Goal: Information Seeking & Learning: Learn about a topic

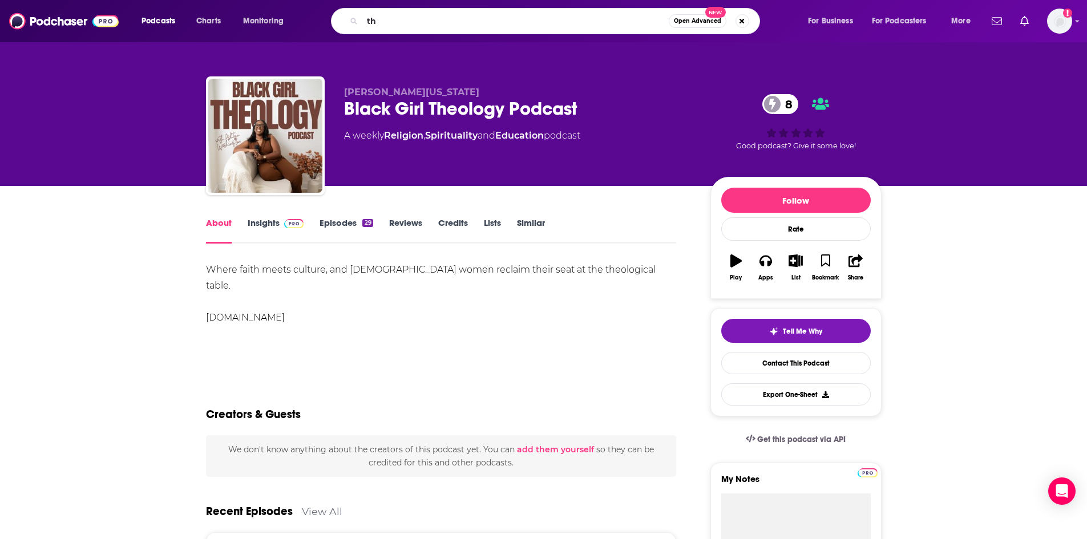
type input "t"
type input "[PERSON_NAME] show"
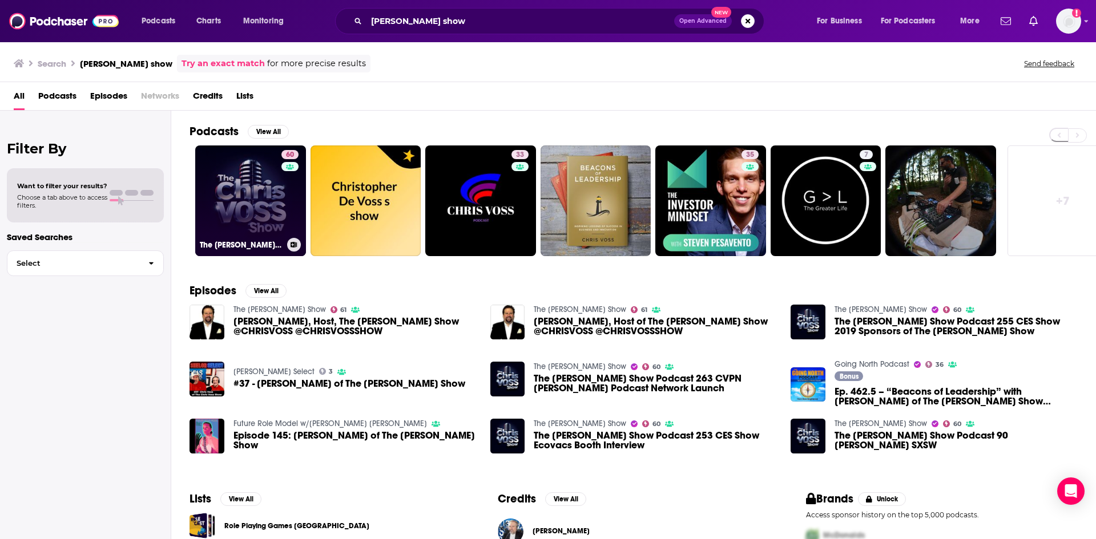
click at [258, 196] on link "60 The [PERSON_NAME] Show" at bounding box center [250, 201] width 111 height 111
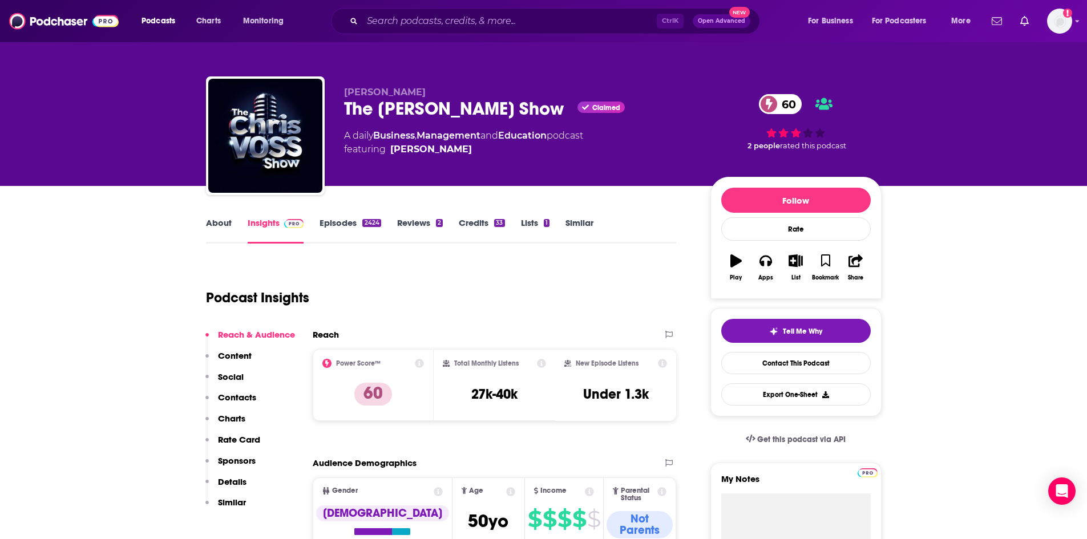
click at [214, 220] on link "About" at bounding box center [219, 230] width 26 height 26
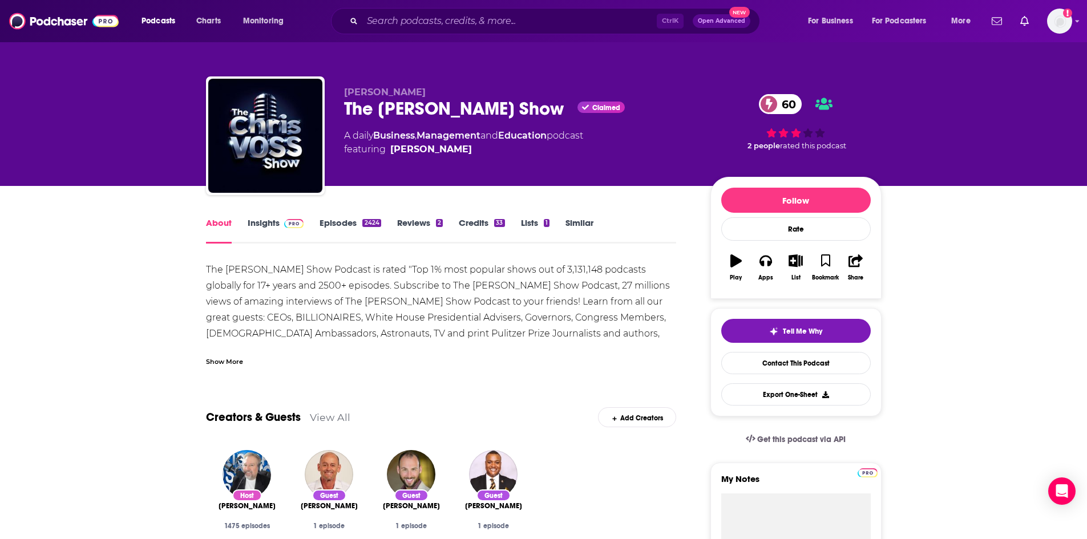
click at [229, 361] on div "Show More" at bounding box center [224, 361] width 37 height 11
